Goal: Task Accomplishment & Management: Use online tool/utility

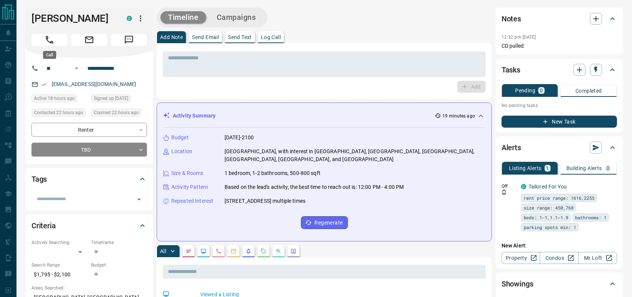
click at [51, 35] on icon "Call" at bounding box center [50, 40] width 10 height 10
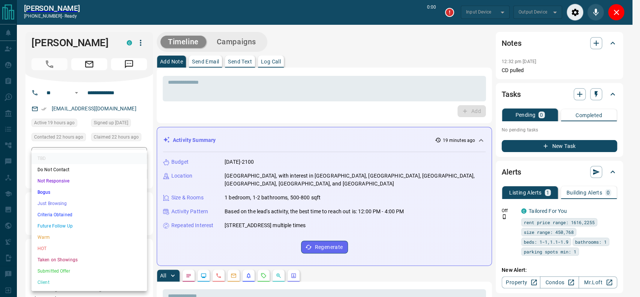
type input "*******"
click at [66, 199] on li "Just Browsing" at bounding box center [88, 203] width 115 height 11
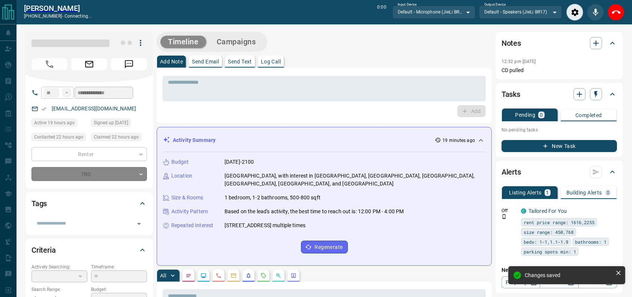
type input "*"
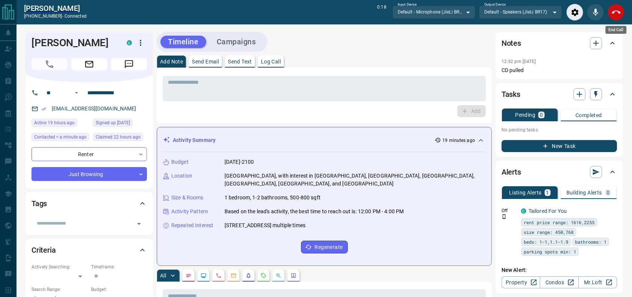
click at [613, 7] on button "End Call" at bounding box center [616, 12] width 17 height 17
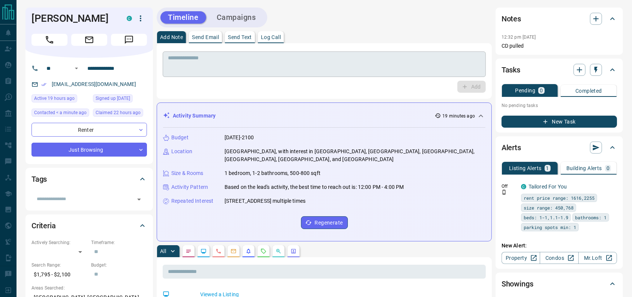
click at [378, 68] on textarea at bounding box center [324, 64] width 313 height 19
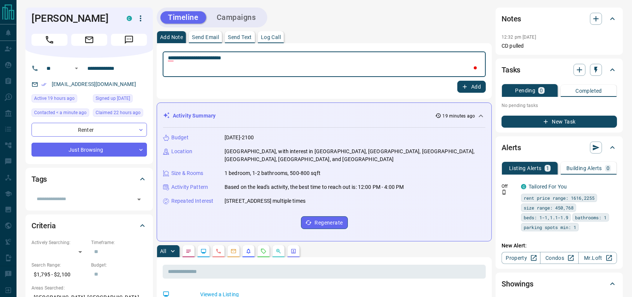
type textarea "**********"
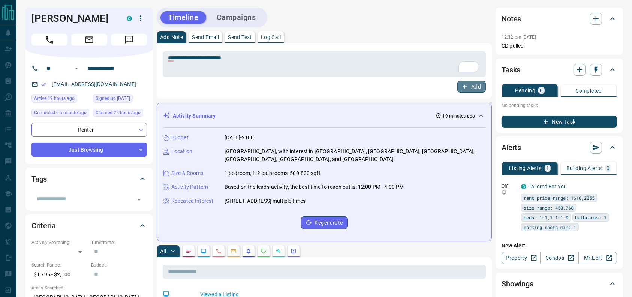
click at [471, 83] on button "Add" at bounding box center [471, 87] width 28 height 12
click at [242, 18] on button "Campaigns" at bounding box center [236, 17] width 54 height 12
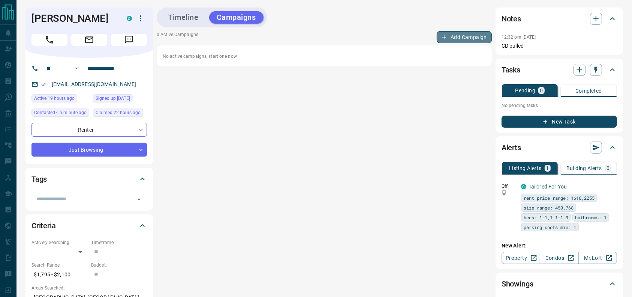
click at [447, 42] on button "Add Campaign" at bounding box center [464, 37] width 55 height 12
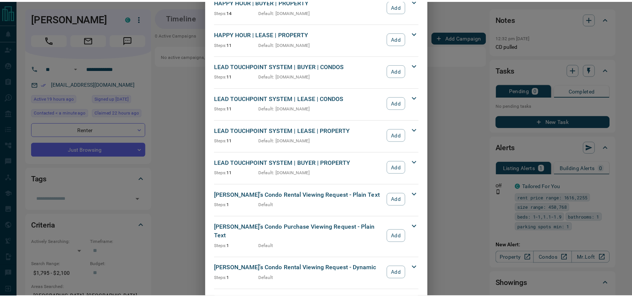
scroll to position [201, 0]
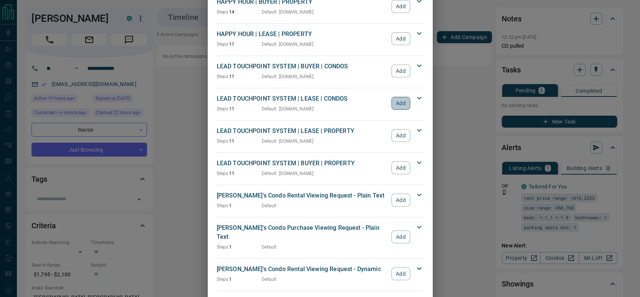
click at [393, 107] on button "Add" at bounding box center [400, 103] width 18 height 13
